Goal: Answer question/provide support

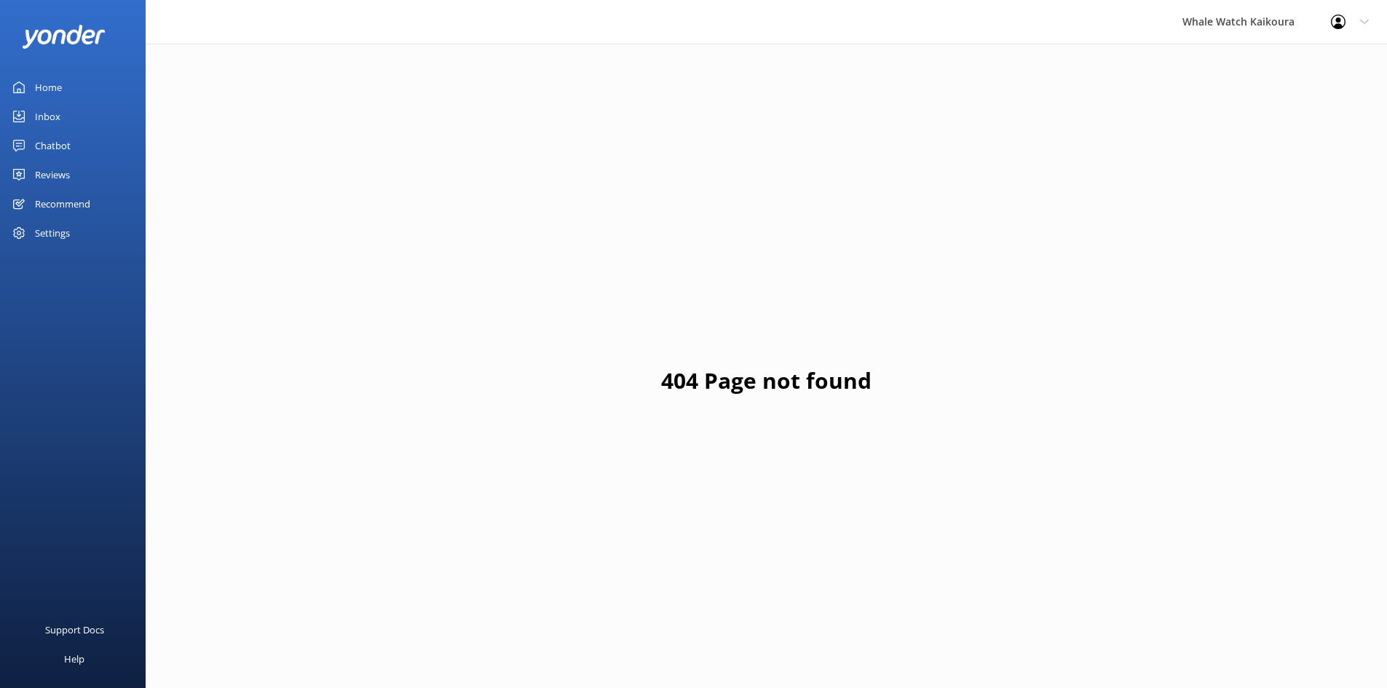
click at [96, 109] on link "Inbox" at bounding box center [73, 116] width 146 height 29
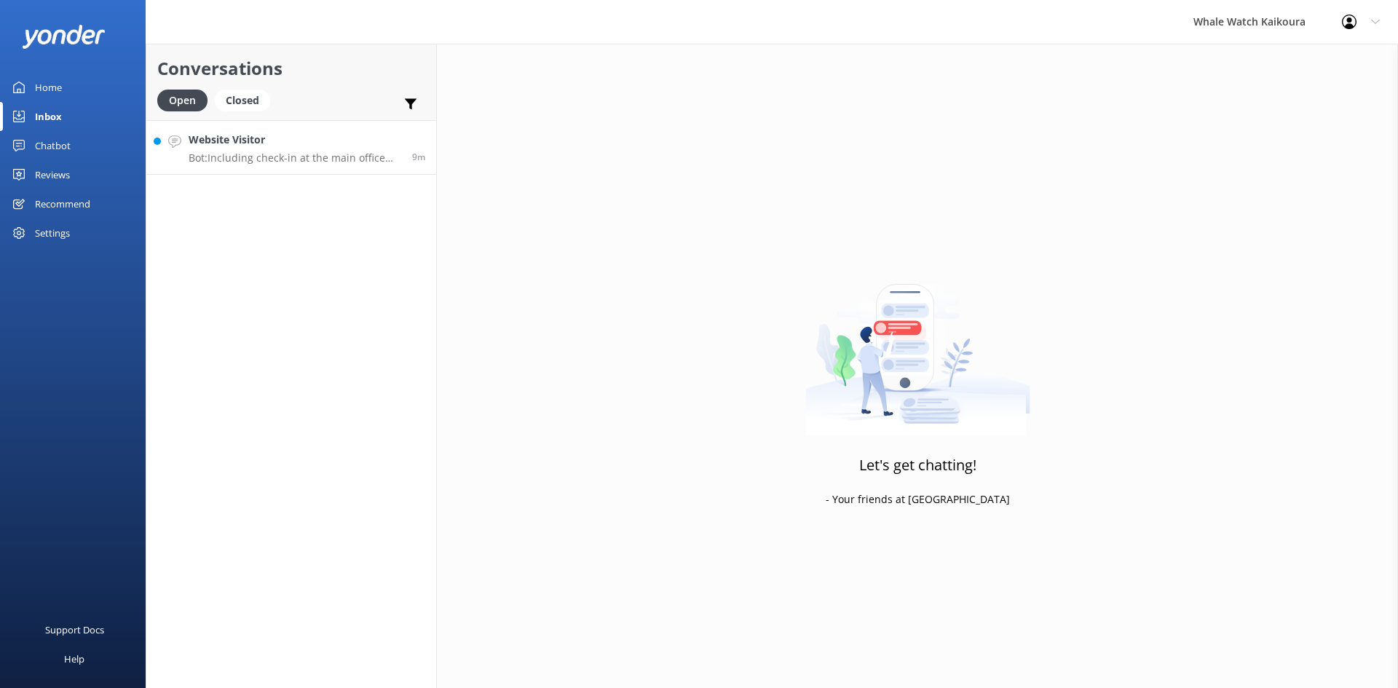
click at [302, 164] on p "Bot: Including check-in at the main office and bus transfers to and from the ma…" at bounding box center [295, 157] width 213 height 13
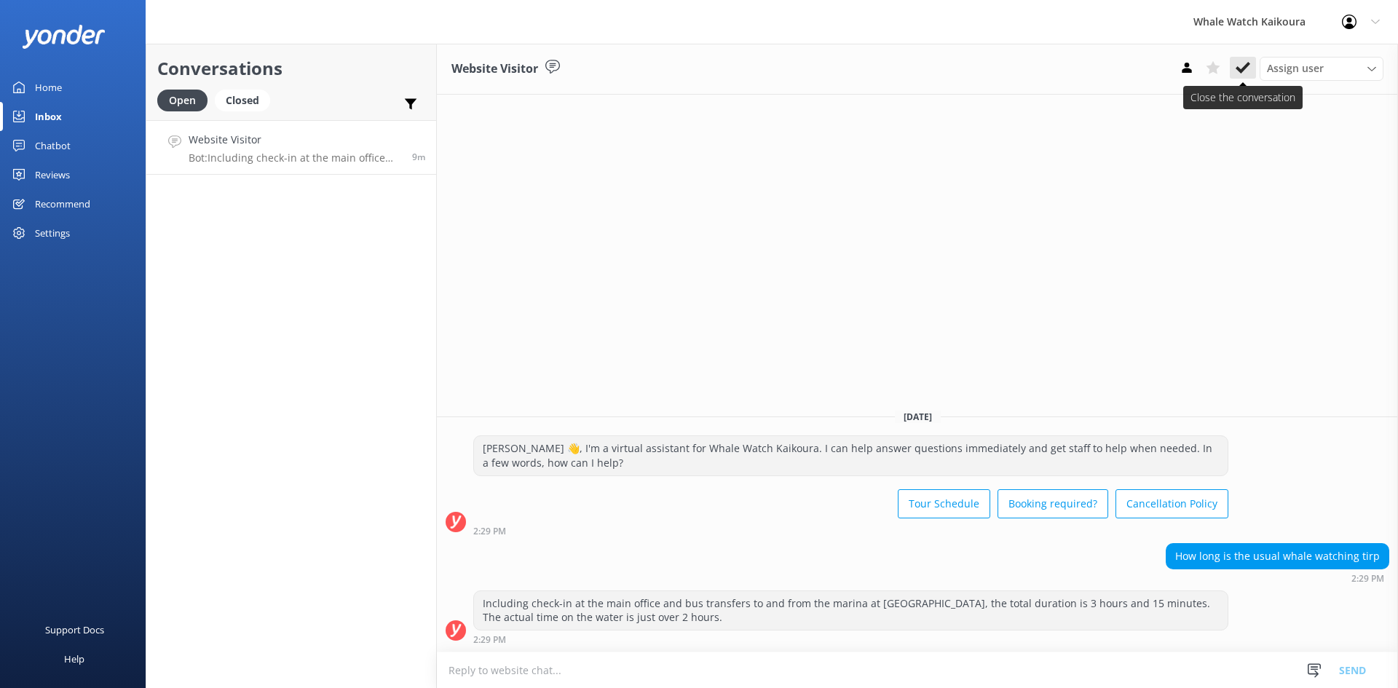
click at [1241, 72] on use at bounding box center [1243, 68] width 15 height 12
